Goal: Task Accomplishment & Management: Manage account settings

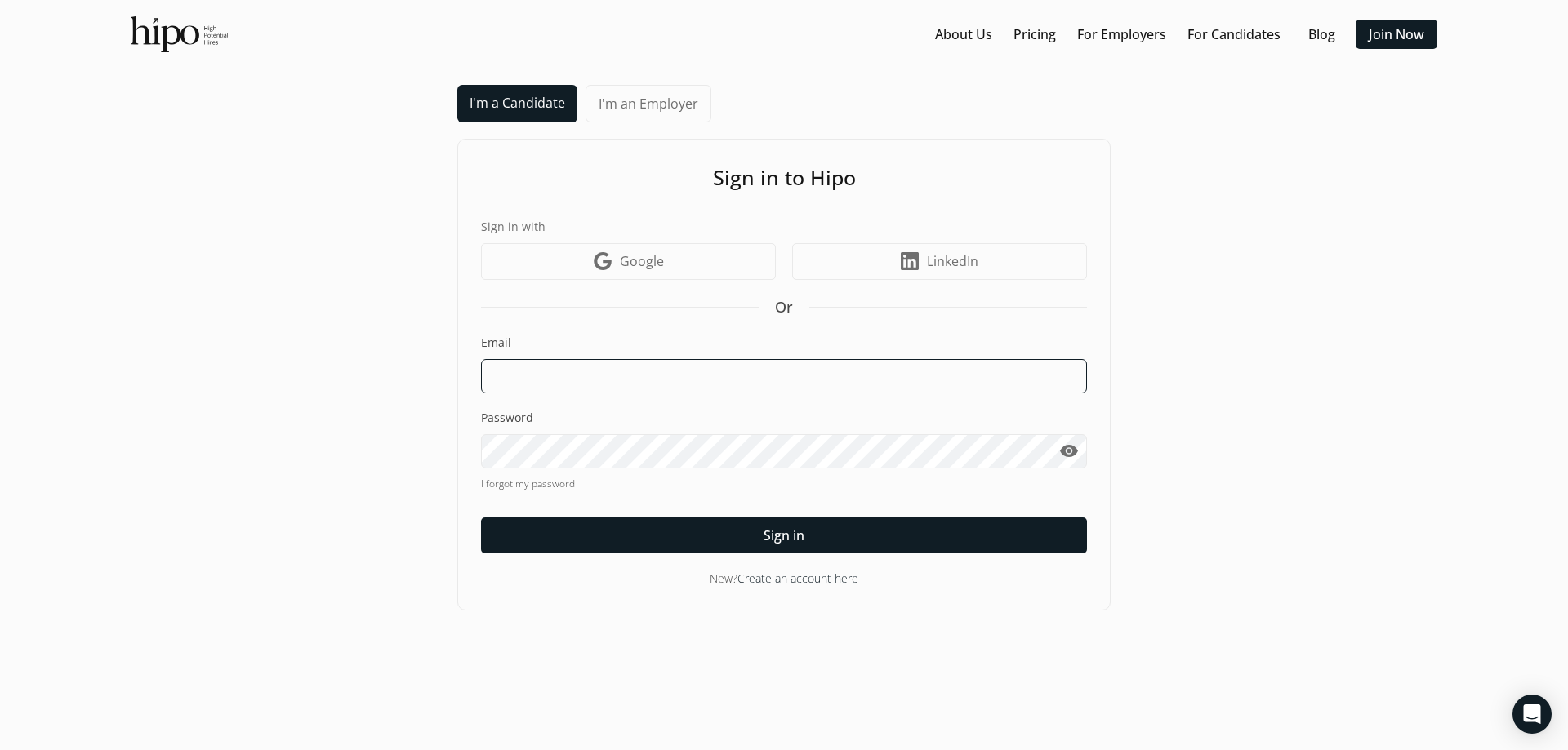
type input "[EMAIL_ADDRESS][DOMAIN_NAME]"
click at [670, 378] on input "[EMAIL_ADDRESS][DOMAIN_NAME]" at bounding box center [784, 376] width 606 height 34
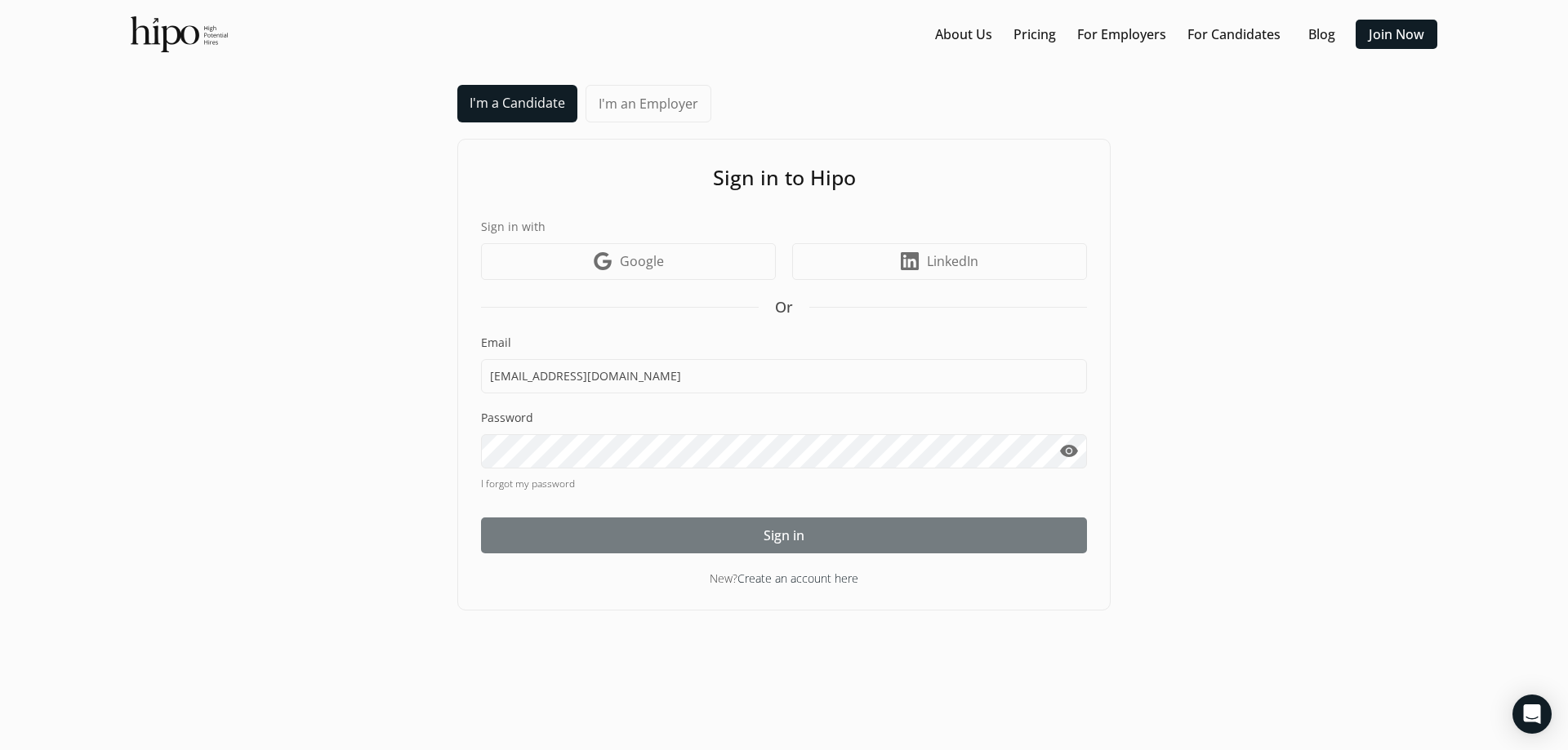
click at [791, 535] on span "Sign in" at bounding box center [784, 535] width 41 height 19
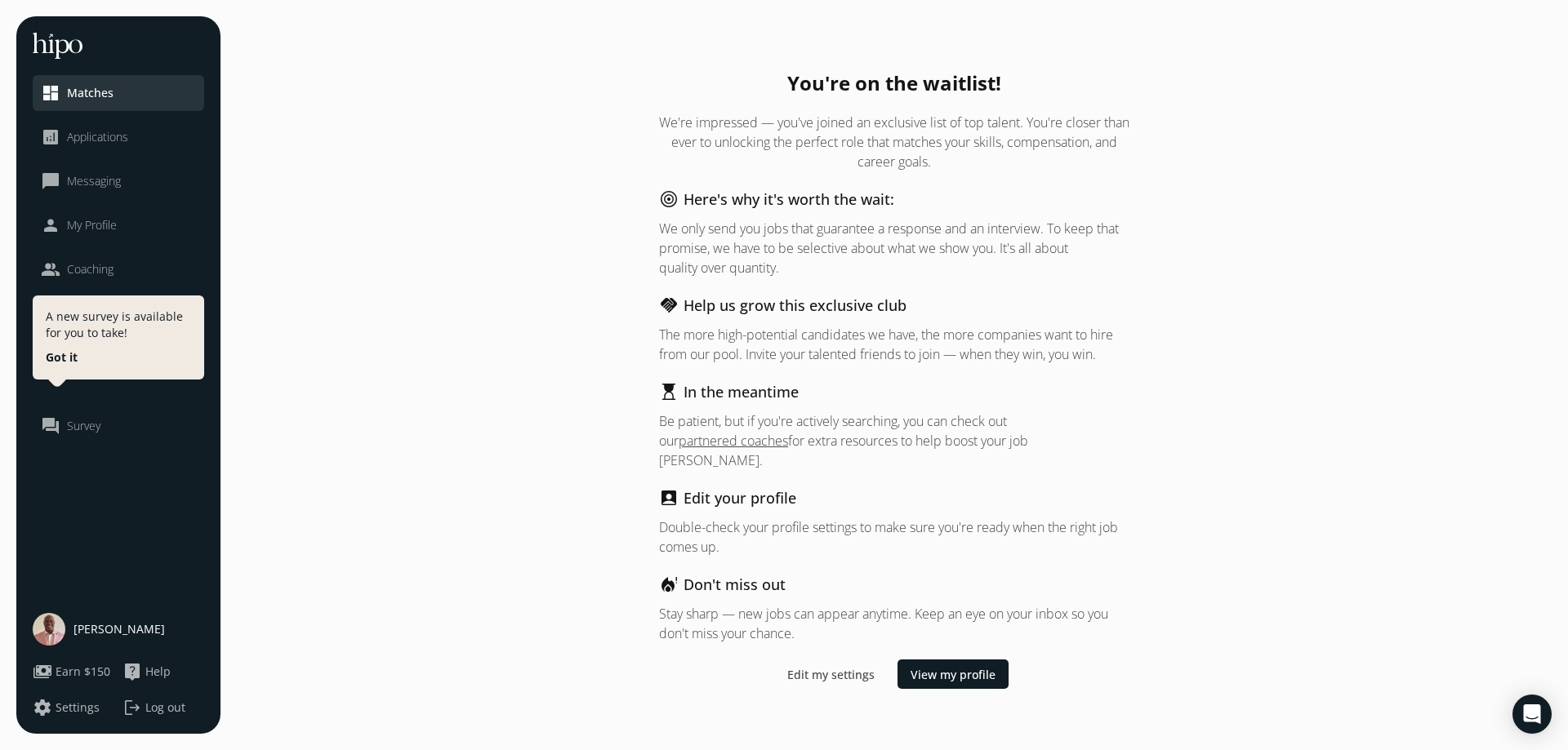
click at [182, 699] on span "Log out" at bounding box center [166, 707] width 40 height 17
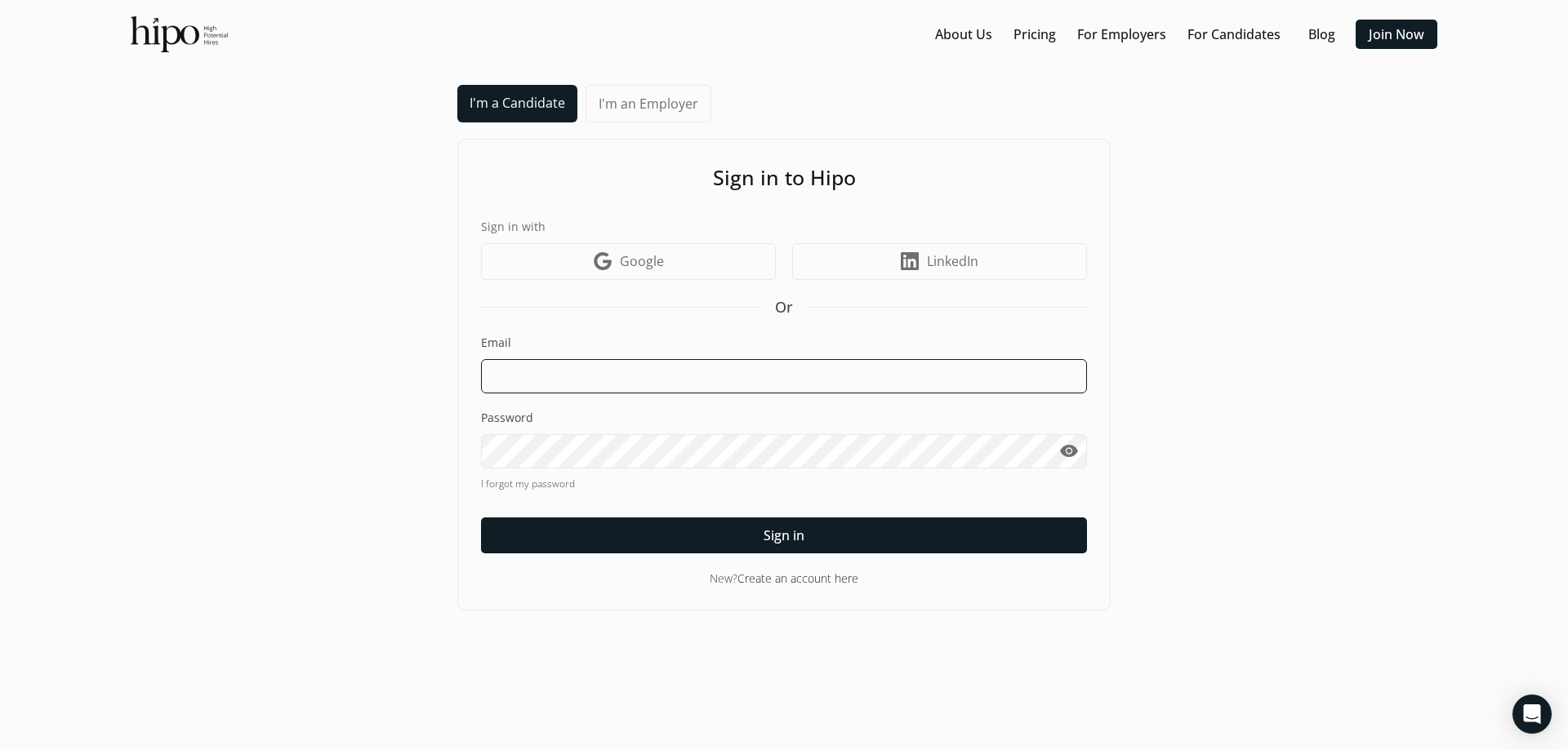
type input "[EMAIL_ADDRESS][DOMAIN_NAME]"
